Goal: Information Seeking & Learning: Learn about a topic

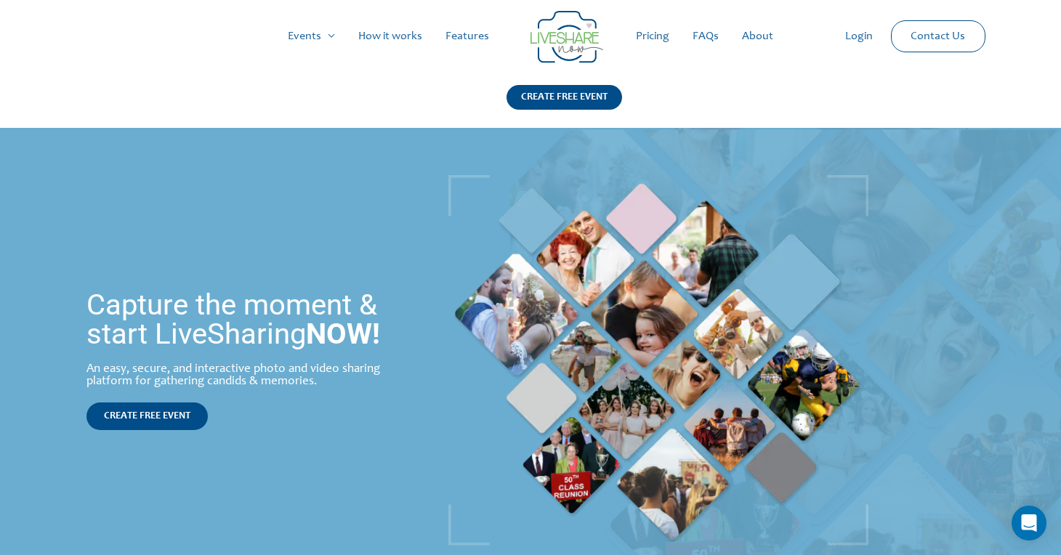
click at [711, 36] on link "FAQs" at bounding box center [705, 36] width 49 height 47
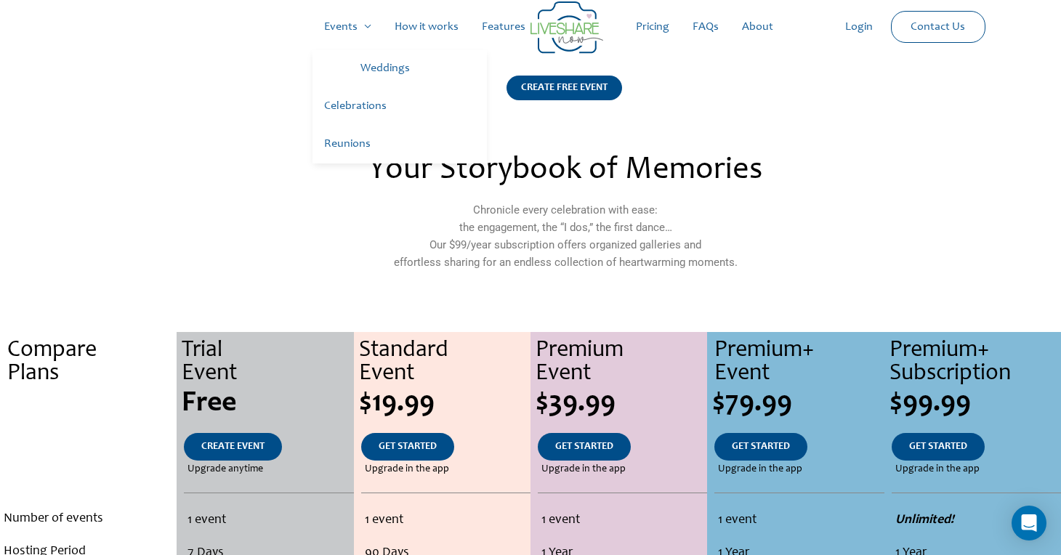
scroll to position [1, 0]
